Goal: Task Accomplishment & Management: Manage account settings

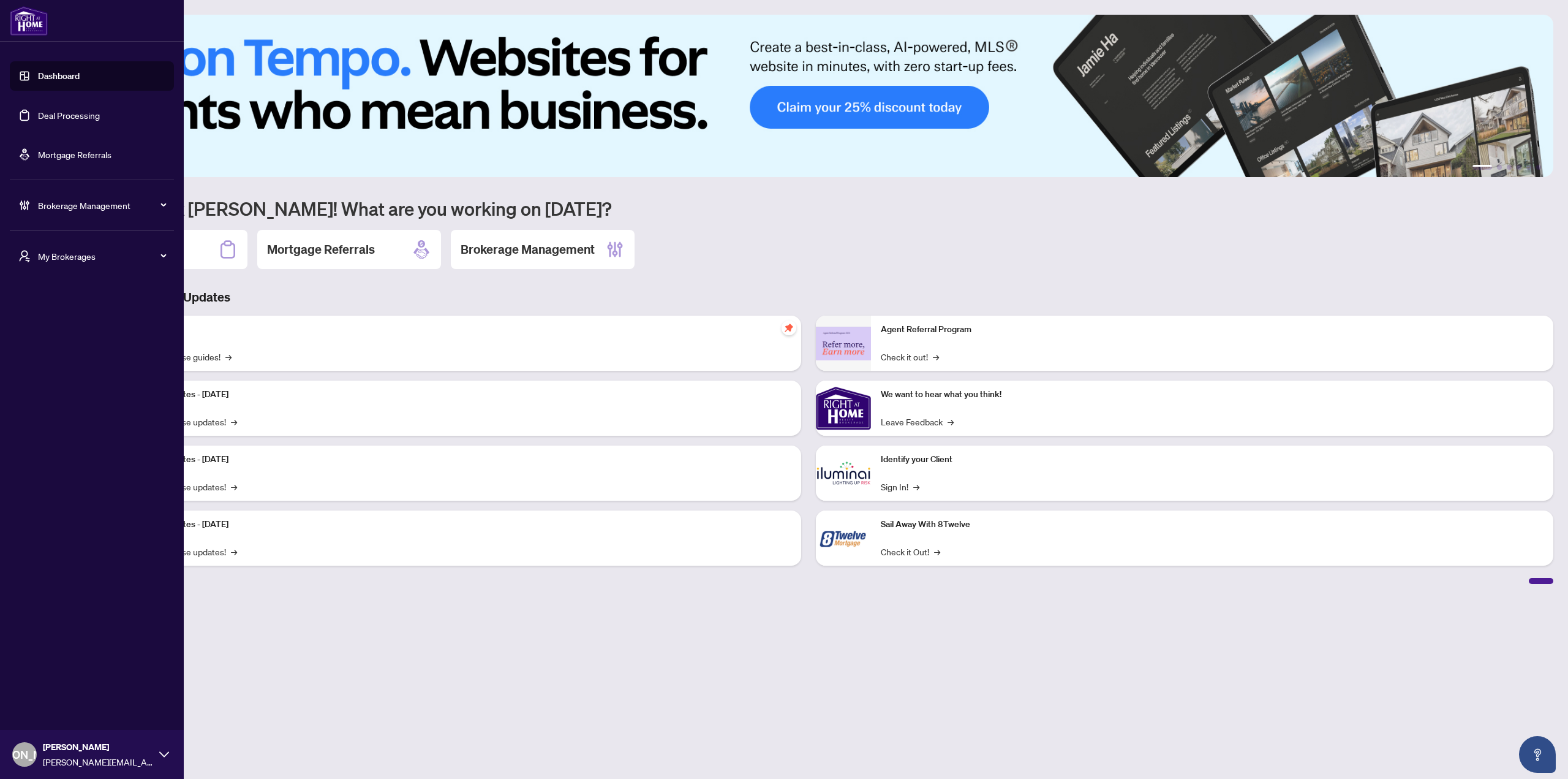
click at [29, 257] on icon "user-switch" at bounding box center [25, 256] width 12 height 12
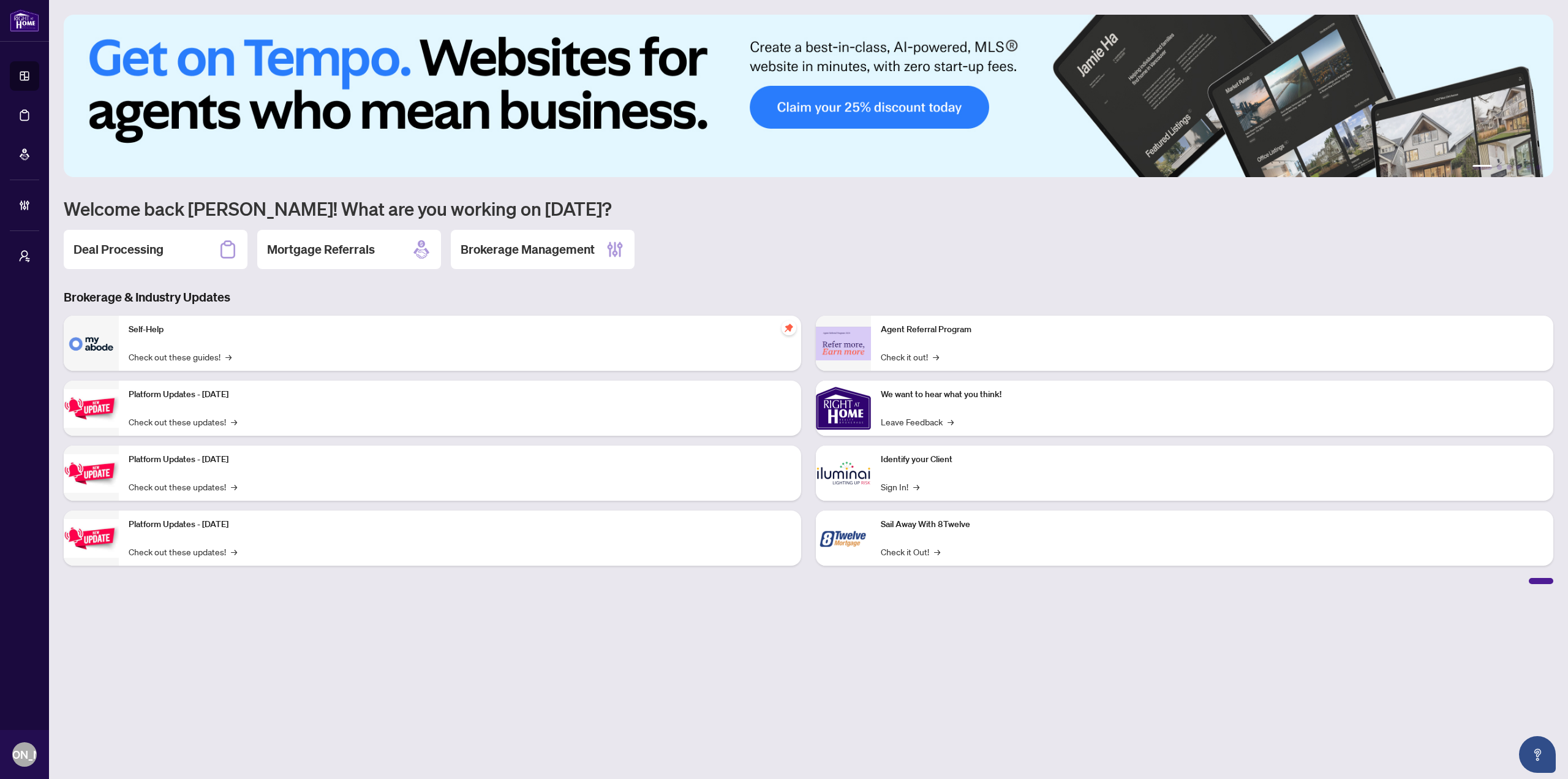
click at [258, 683] on main "1 2 3 4 5 6 Welcome back [PERSON_NAME]! What are you working on [DATE]? Deal Pr…" at bounding box center [809, 390] width 1519 height 779
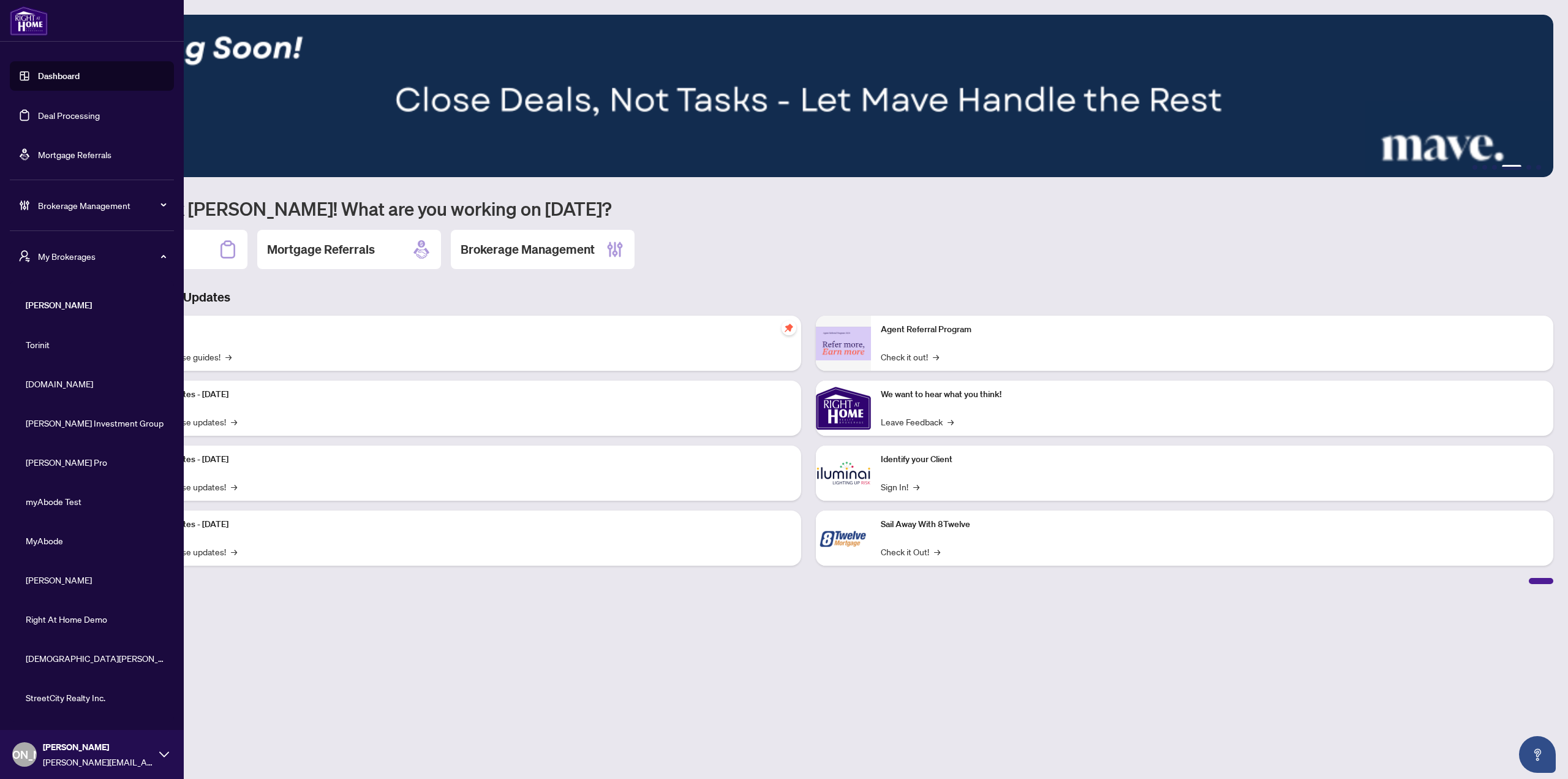
click at [51, 748] on span "[PERSON_NAME]" at bounding box center [98, 747] width 110 height 13
click at [67, 711] on button "Logout" at bounding box center [92, 706] width 164 height 21
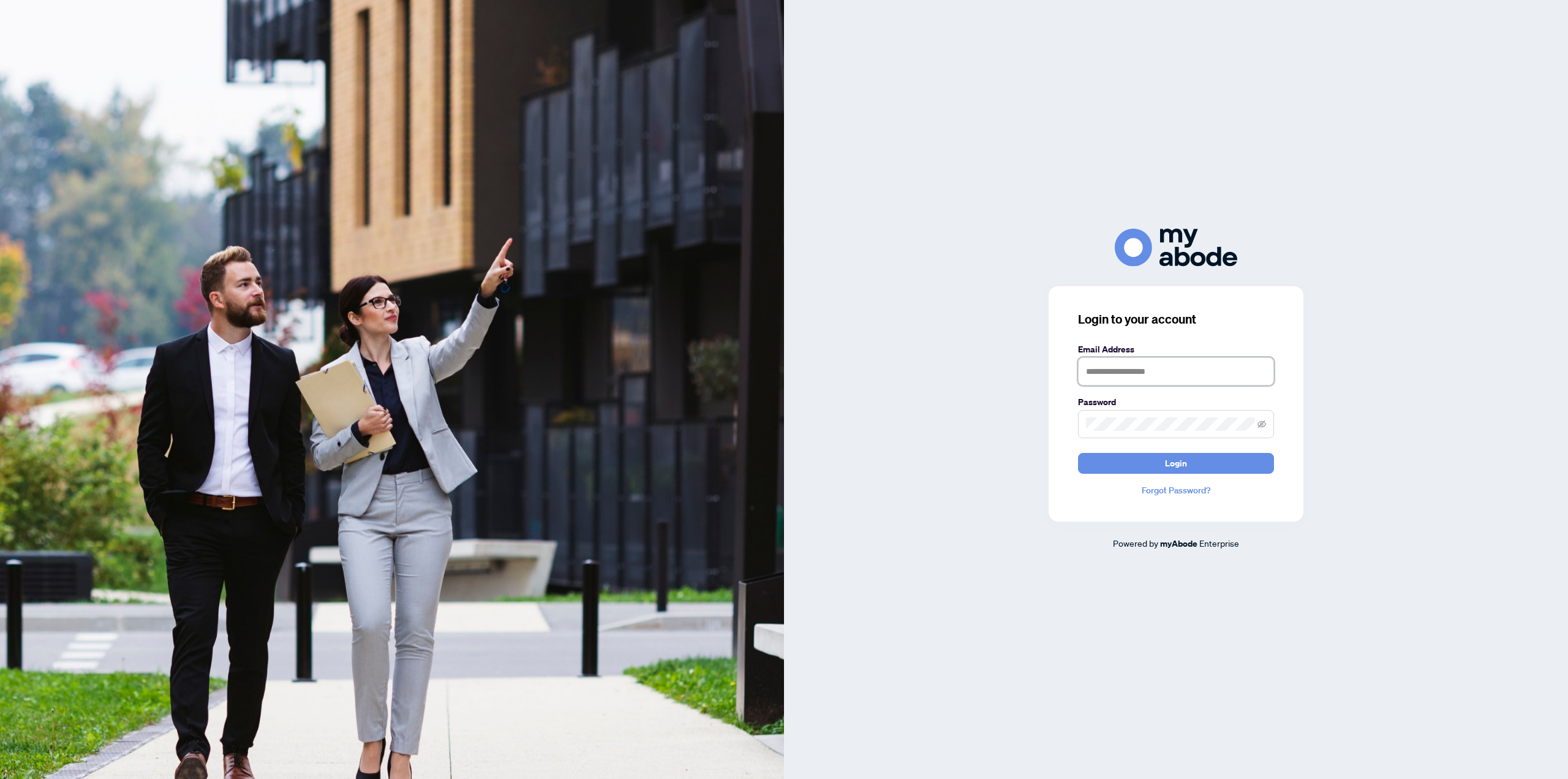
click at [1162, 377] on input "text" at bounding box center [1176, 371] width 196 height 29
type input "**********"
click at [1078, 453] on button "Login" at bounding box center [1176, 463] width 196 height 21
